Goal: Information Seeking & Learning: Find specific page/section

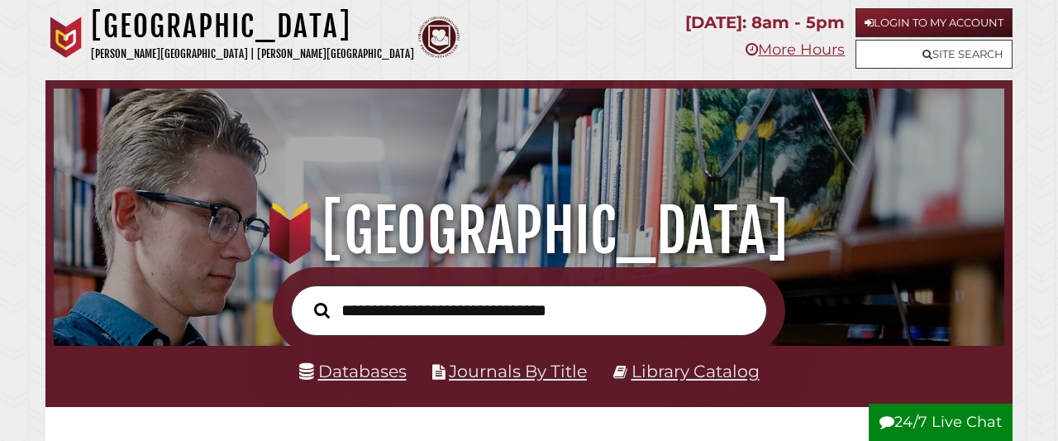
scroll to position [538, 943]
click at [332, 366] on link "Databases" at bounding box center [353, 371] width 108 height 21
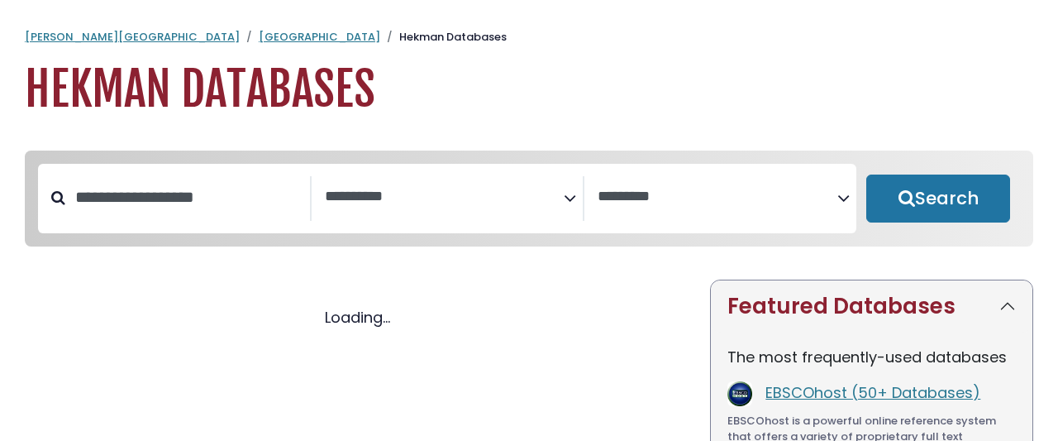
select select "Database Subject Filter"
select select "Database Vendors Filter"
select select "Database Subject Filter"
select select "Database Vendors Filter"
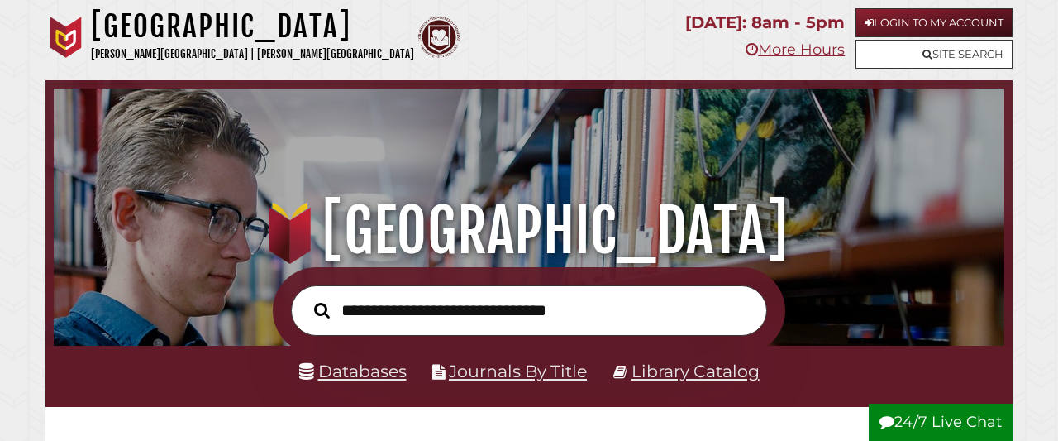
scroll to position [538, 943]
click at [345, 373] on link "Databases" at bounding box center [353, 371] width 108 height 21
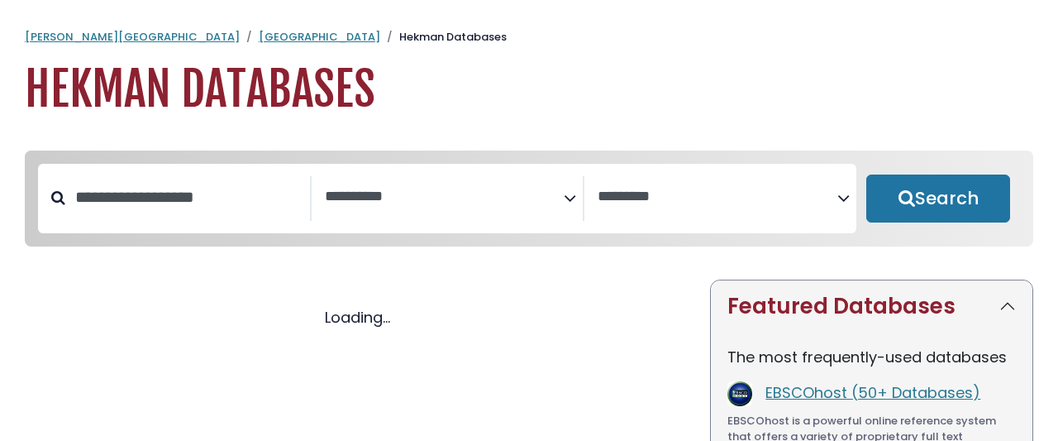
select select "Database Subject Filter"
select select "Database Vendors Filter"
select select "Database Subject Filter"
select select "Database Vendors Filter"
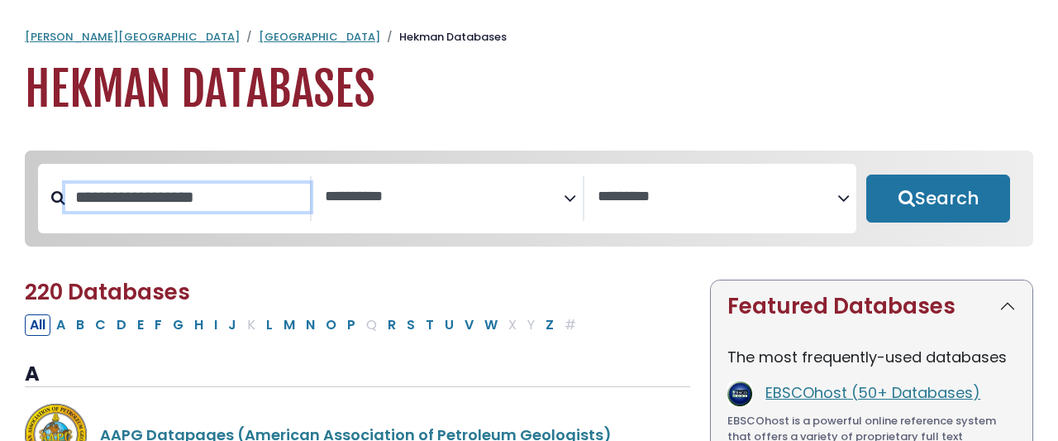
click at [220, 184] on input "Search database by title or keyword" at bounding box center [187, 197] width 245 height 27
type input "*****"
click at [867, 174] on button "Search" at bounding box center [939, 198] width 144 height 48
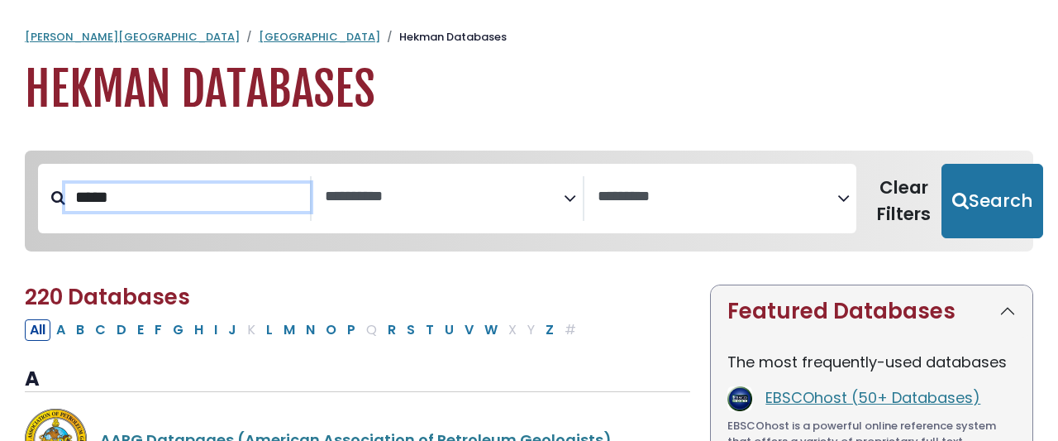
select select "Database Subject Filter"
select select "Database Vendors Filter"
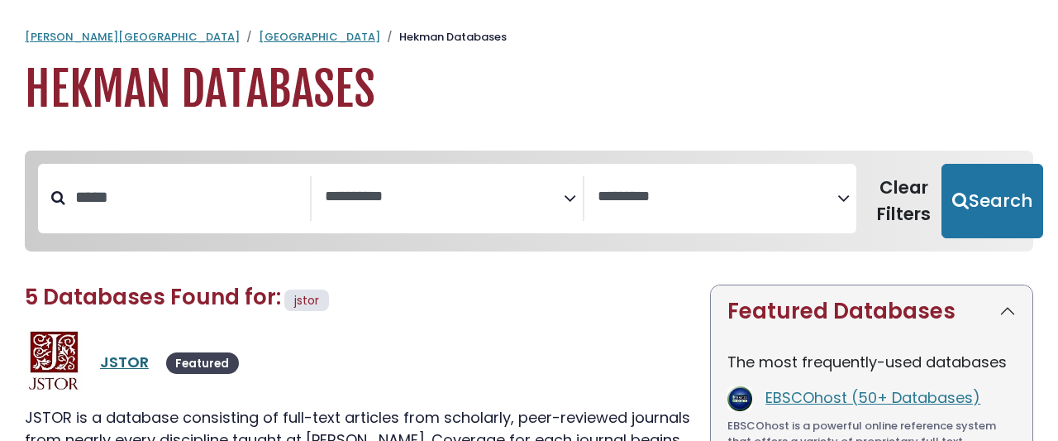
click at [111, 351] on link "JSTOR" at bounding box center [124, 361] width 49 height 21
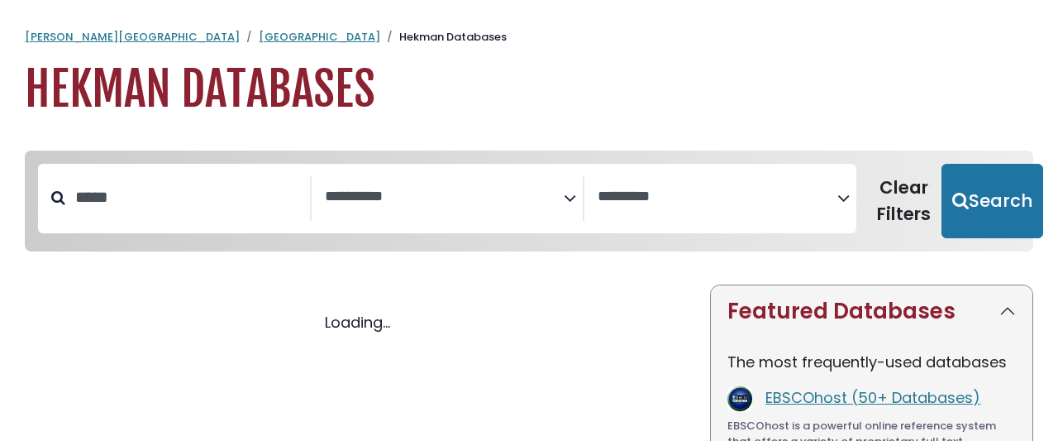
select select "Database Subject Filter"
select select "Database Vendors Filter"
select select "Database Subject Filter"
select select "Database Vendors Filter"
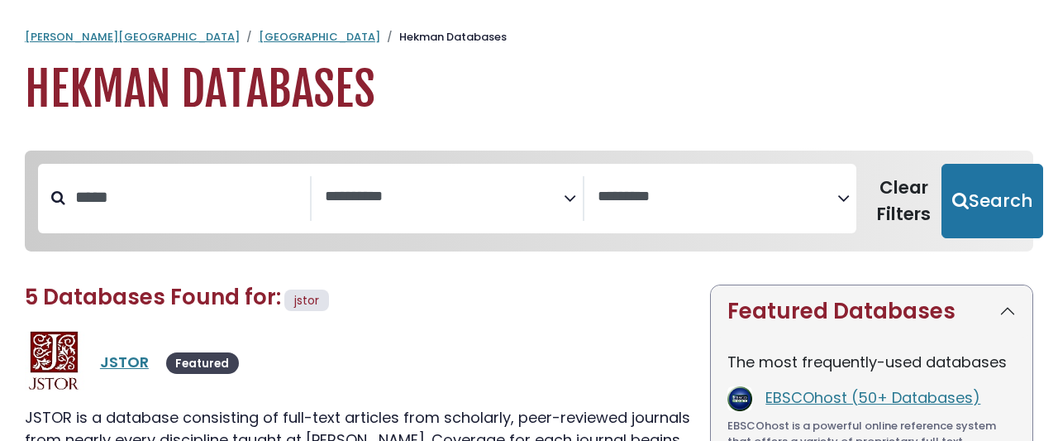
select select "Database Subject Filter"
select select "Database Vendors Filter"
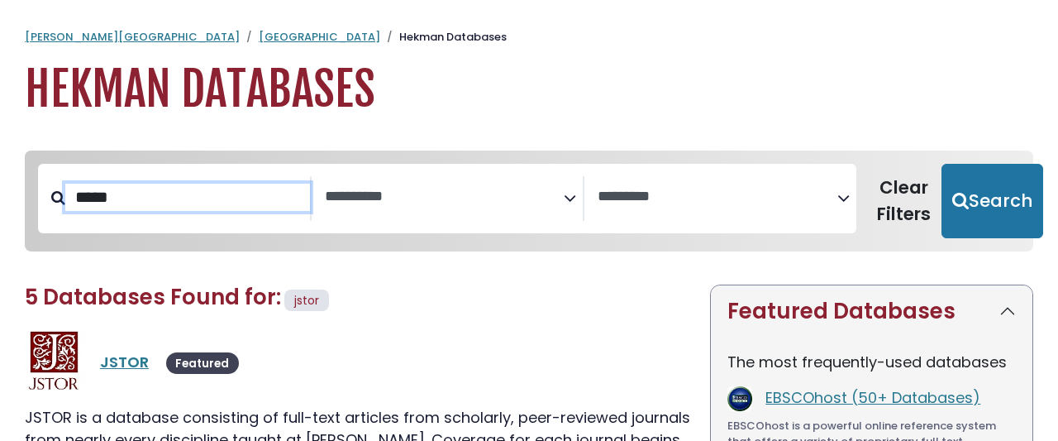
click at [104, 184] on input "*****" at bounding box center [187, 197] width 245 height 27
type input "*"
type input "********"
click at [942, 164] on button "Search" at bounding box center [993, 201] width 102 height 74
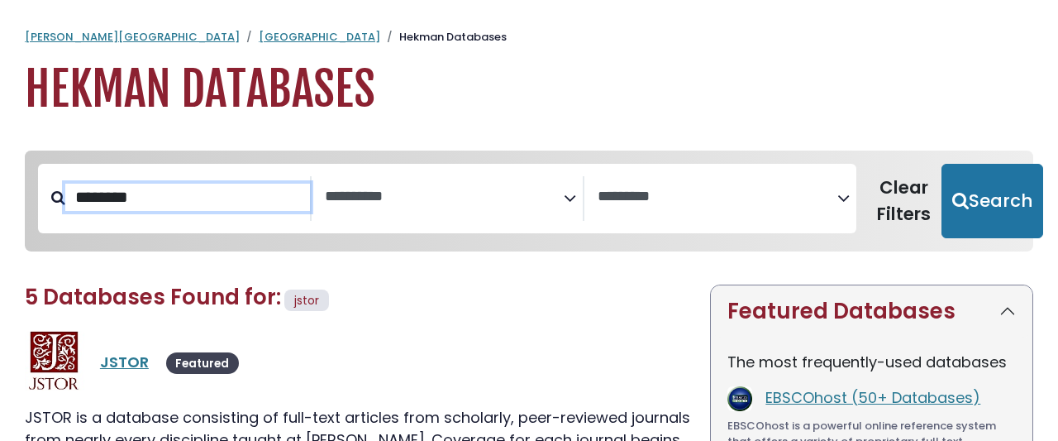
select select "Database Subject Filter"
select select "Database Vendors Filter"
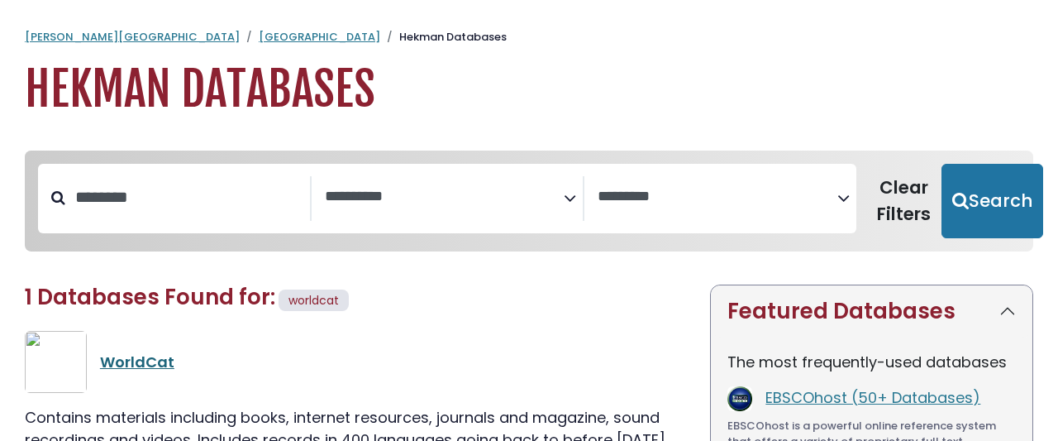
click at [132, 351] on link "WorldCat" at bounding box center [137, 361] width 74 height 21
